Goal: Transaction & Acquisition: Purchase product/service

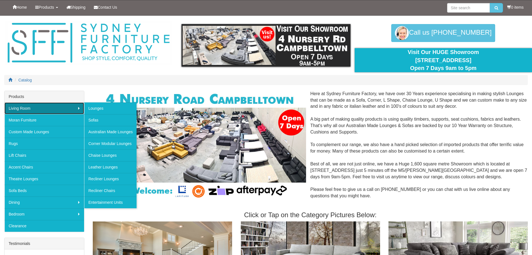
click at [36, 106] on link "Living Room" at bounding box center [44, 108] width 80 height 12
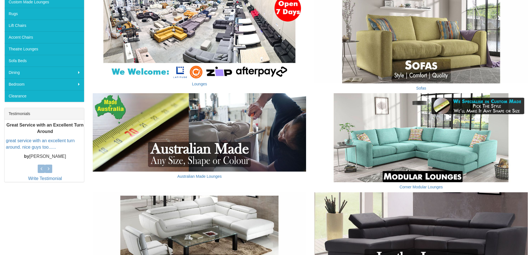
scroll to position [140, 0]
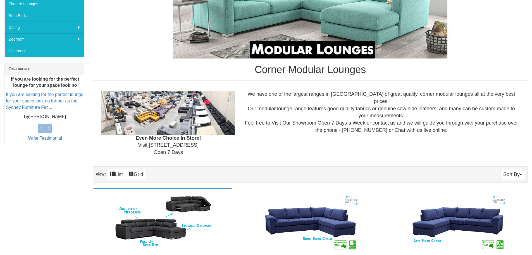
scroll to position [280, 0]
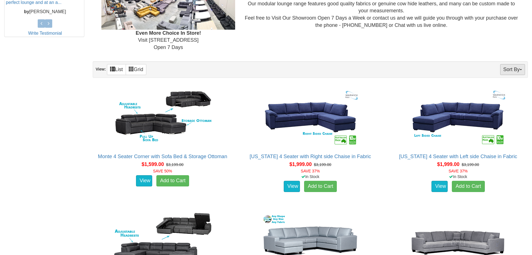
click at [513, 67] on button "Sort By" at bounding box center [513, 69] width 25 height 11
click at [502, 88] on link "Price+" at bounding box center [503, 87] width 44 height 7
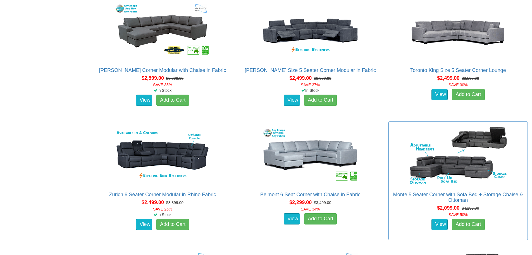
scroll to position [1474, 0]
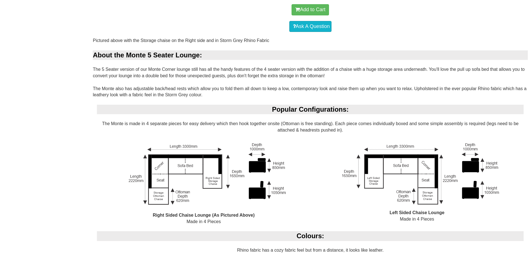
scroll to position [363, 0]
